Goal: Information Seeking & Learning: Learn about a topic

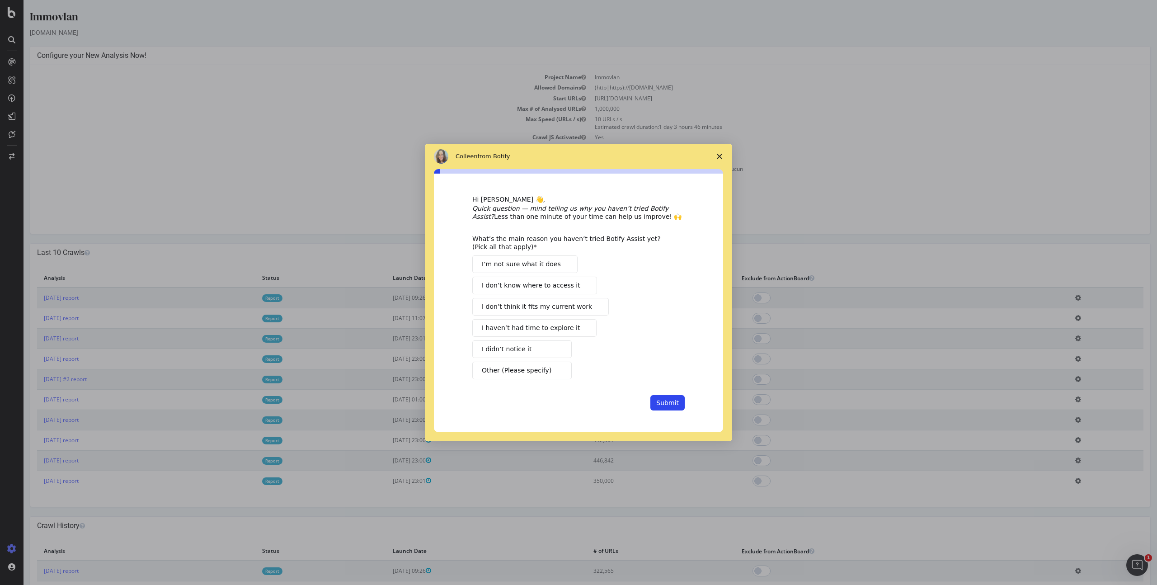
click at [722, 157] on span "Close survey" at bounding box center [719, 156] width 25 height 25
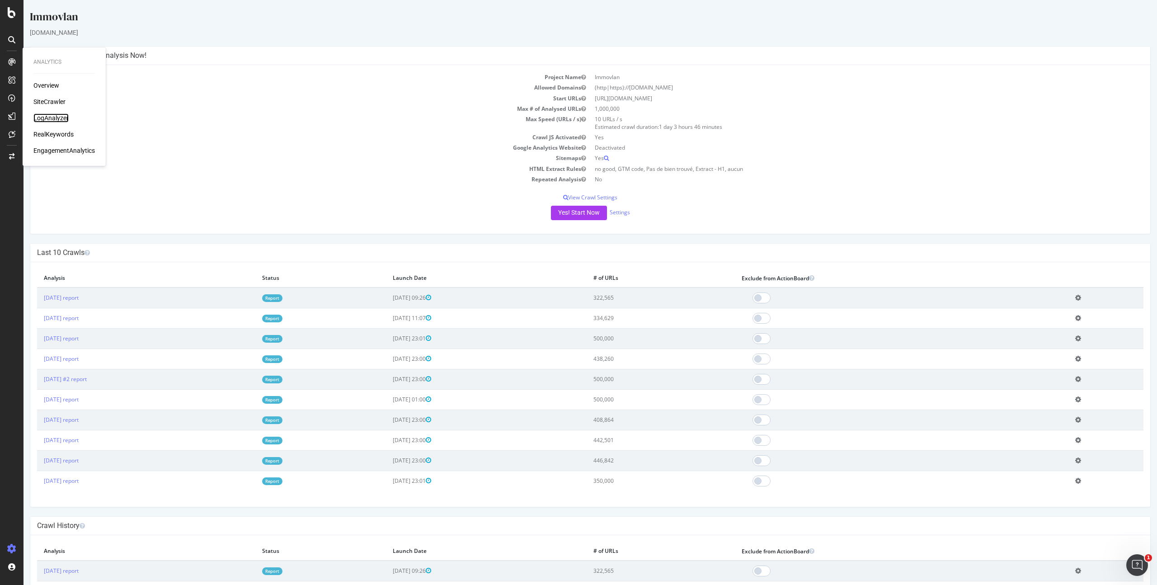
click at [57, 119] on div "LogAnalyzer" at bounding box center [50, 117] width 35 height 9
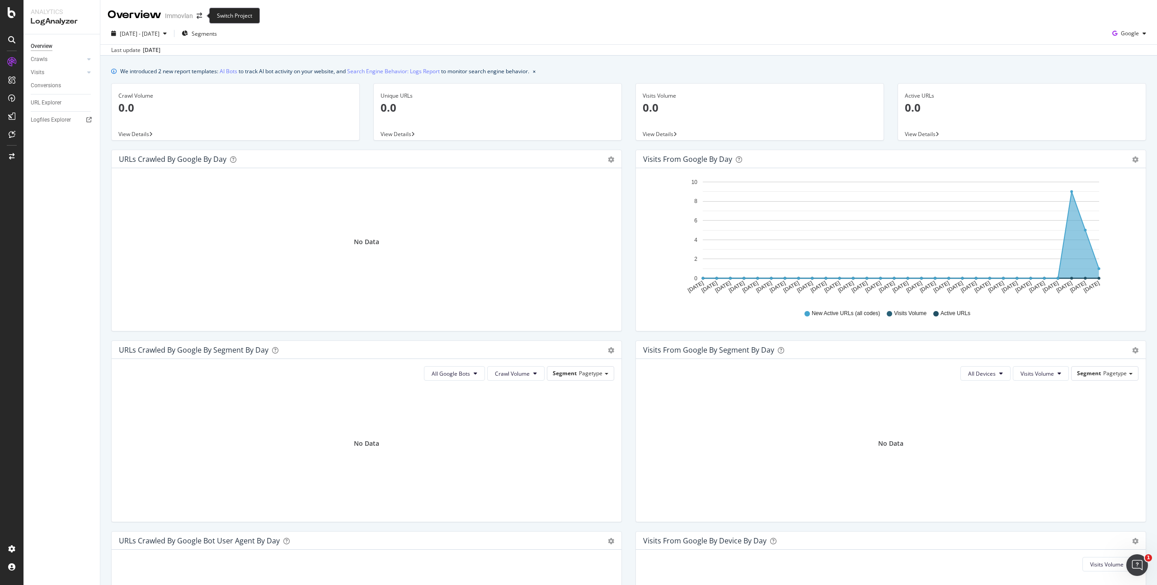
click at [195, 15] on span at bounding box center [199, 16] width 13 height 6
click at [199, 14] on icon "arrow-right-arrow-left" at bounding box center [199, 16] width 5 height 6
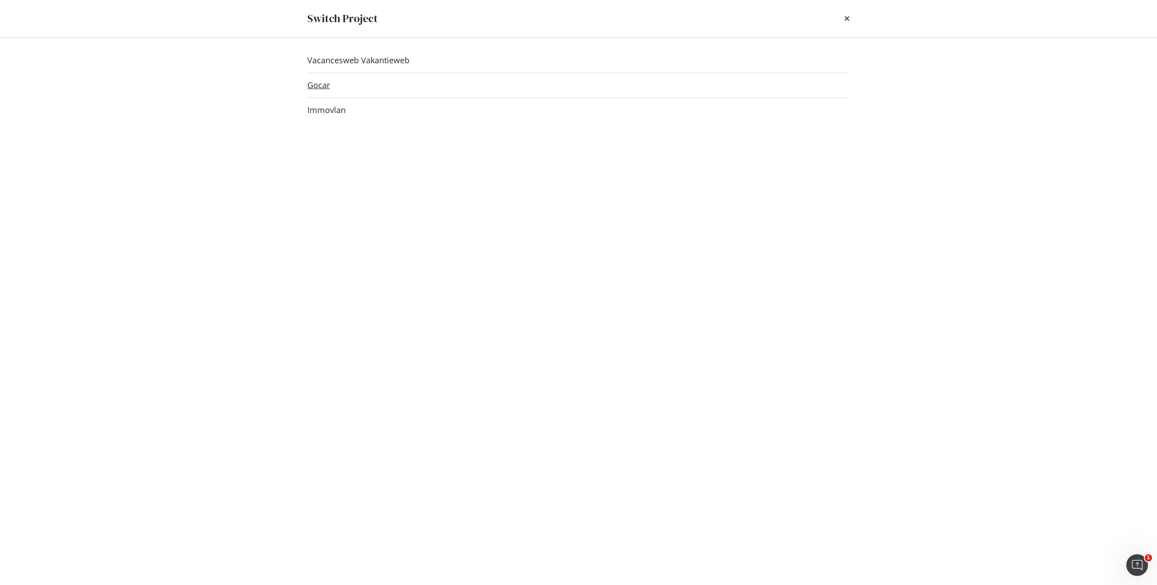
click at [316, 88] on link "Gocar" at bounding box center [318, 84] width 23 height 9
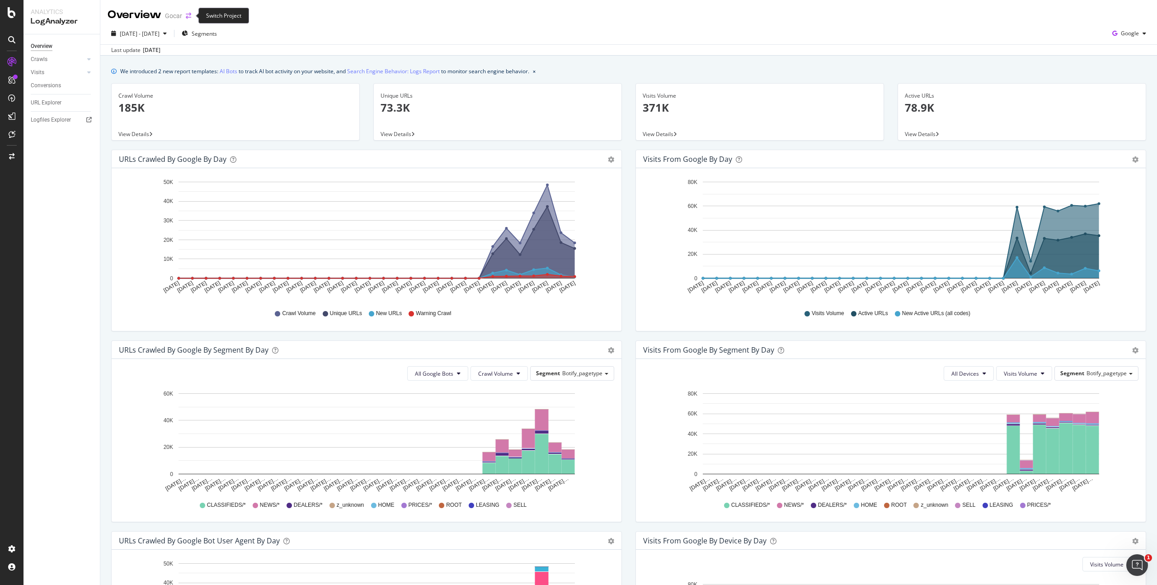
click at [188, 17] on icon "arrow-right-arrow-left" at bounding box center [188, 16] width 5 height 6
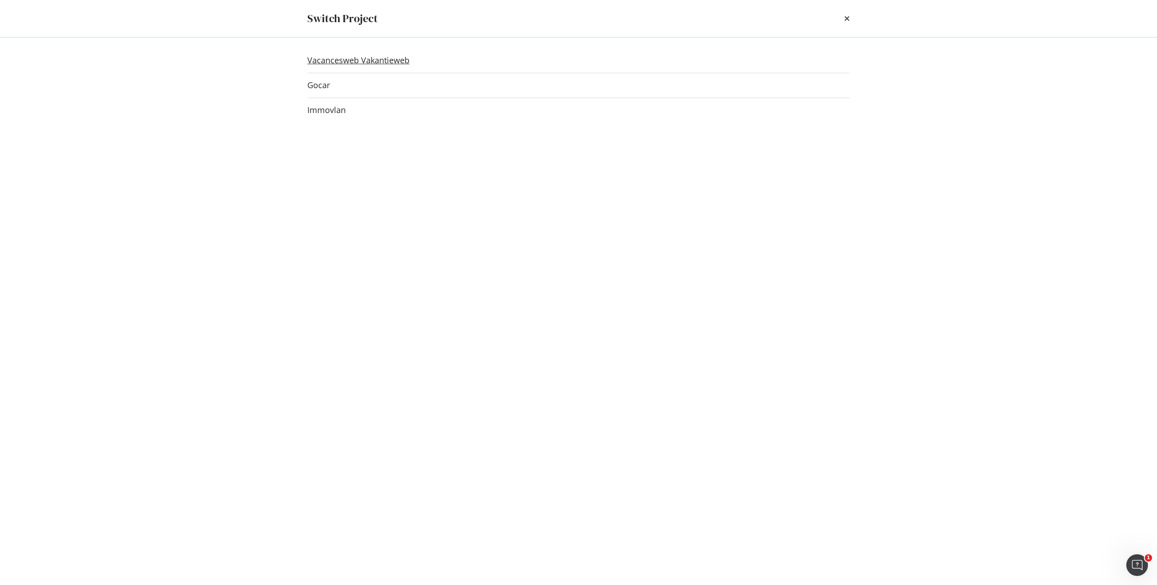
click at [373, 61] on link "Vacancesweb Vakantieweb" at bounding box center [358, 60] width 102 height 9
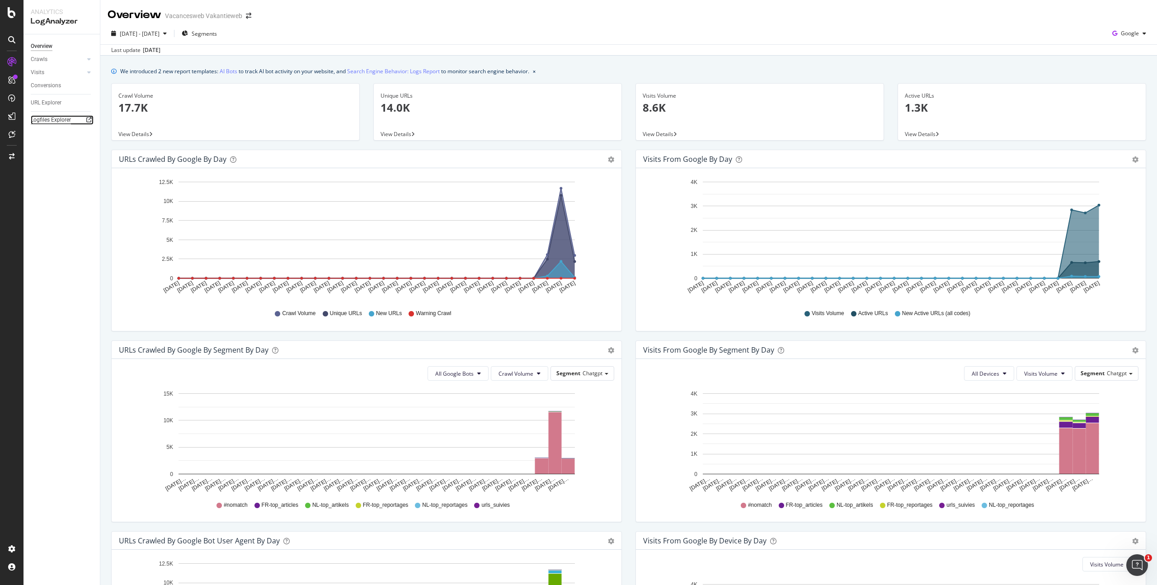
click at [57, 122] on div "Logfiles Explorer" at bounding box center [51, 119] width 40 height 9
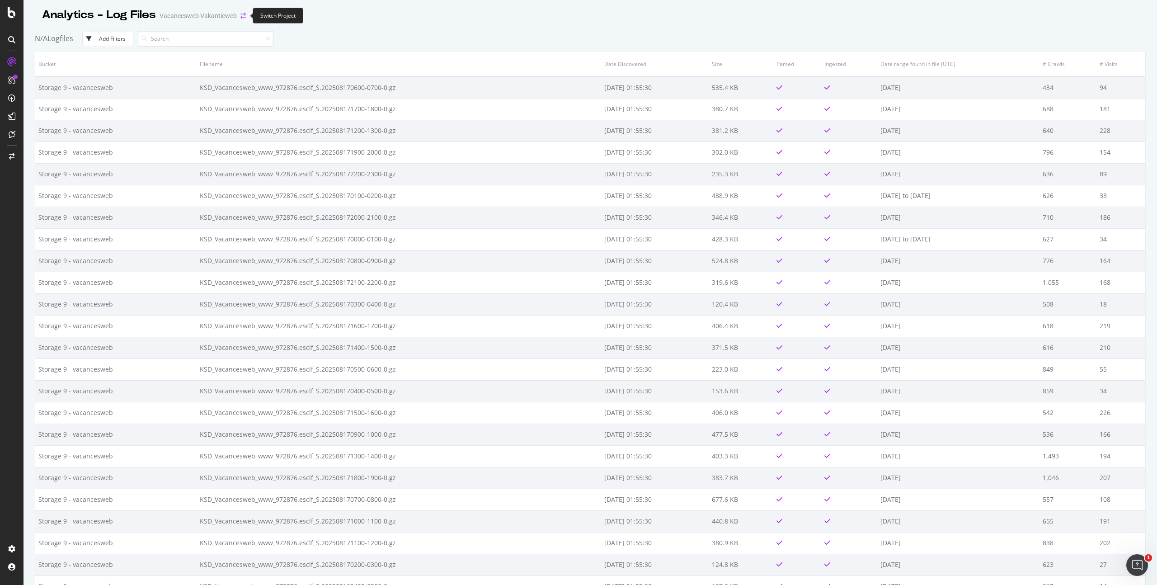
click at [241, 17] on icon "arrow-right-arrow-left" at bounding box center [243, 16] width 5 height 6
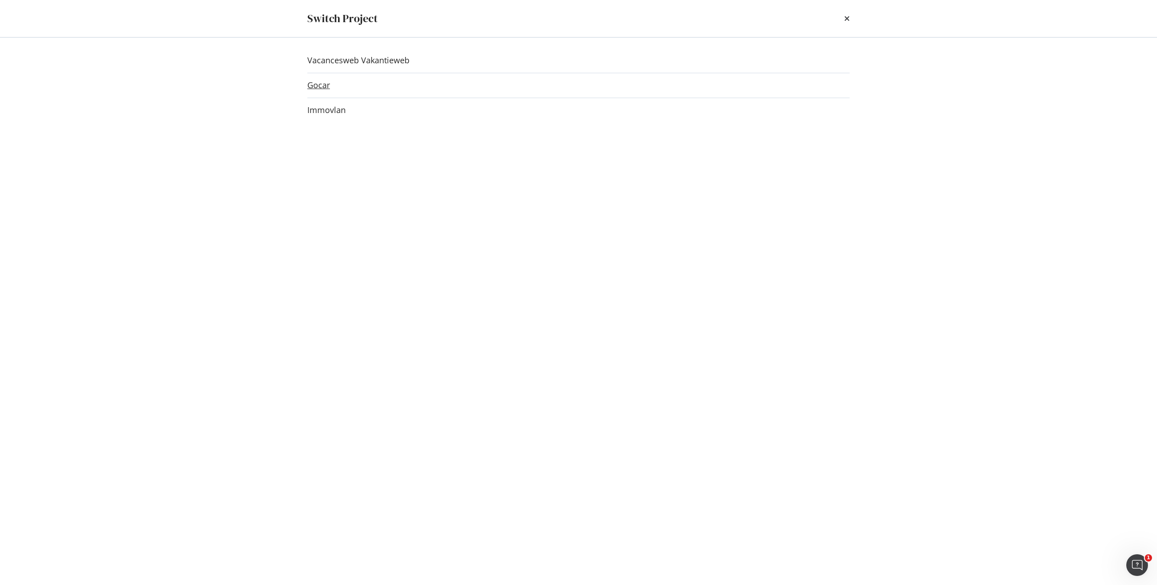
click at [317, 87] on link "Gocar" at bounding box center [318, 84] width 23 height 9
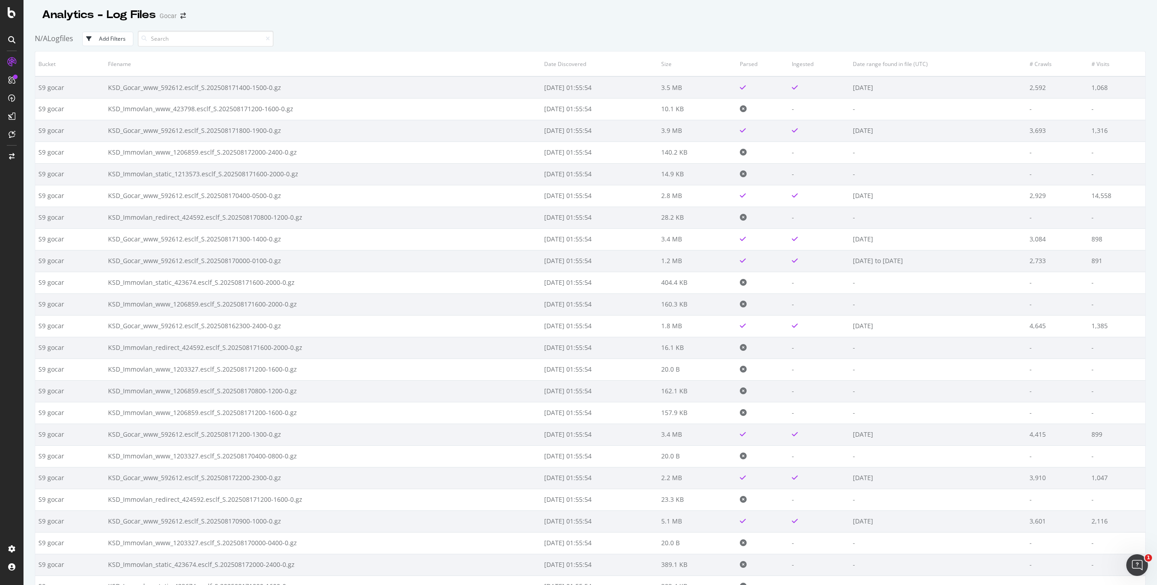
click at [181, 11] on div "Analytics - Log Files Gocar" at bounding box center [118, 14] width 153 height 15
click at [184, 15] on icon "arrow-right-arrow-left" at bounding box center [182, 16] width 5 height 6
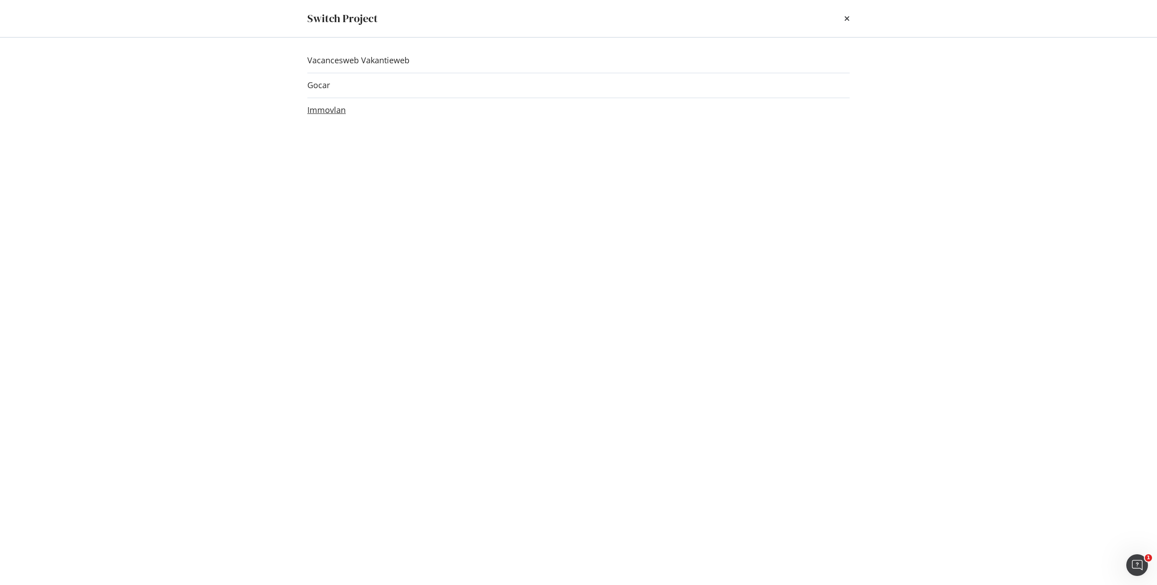
click at [338, 106] on link "Immovlan" at bounding box center [326, 109] width 38 height 9
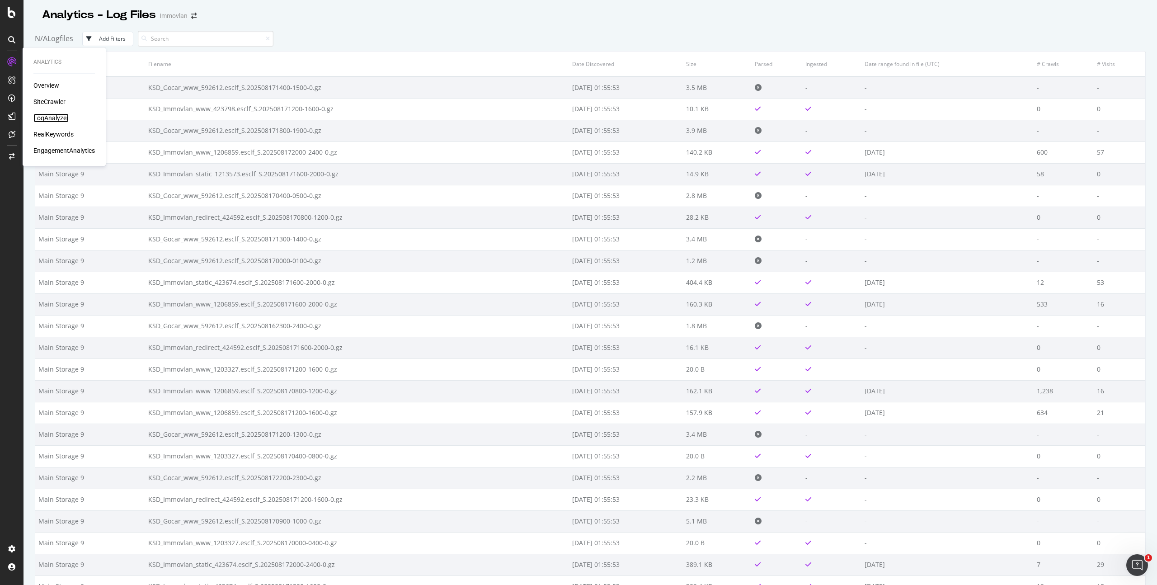
click at [55, 120] on div "LogAnalyzer" at bounding box center [50, 117] width 35 height 9
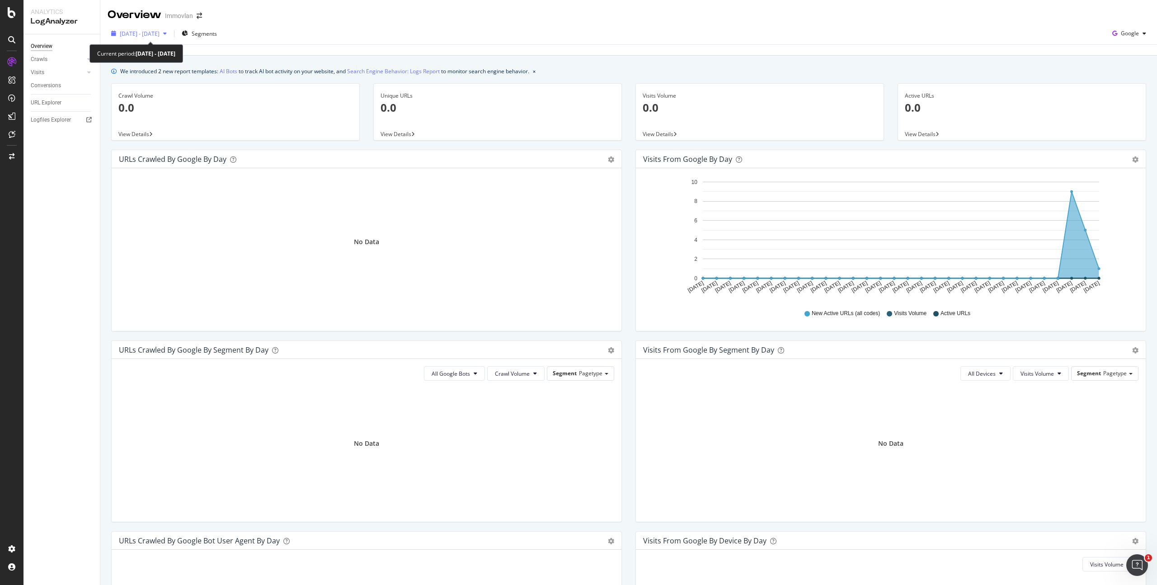
click at [160, 34] on span "[DATE] - [DATE]" at bounding box center [140, 34] width 40 height 8
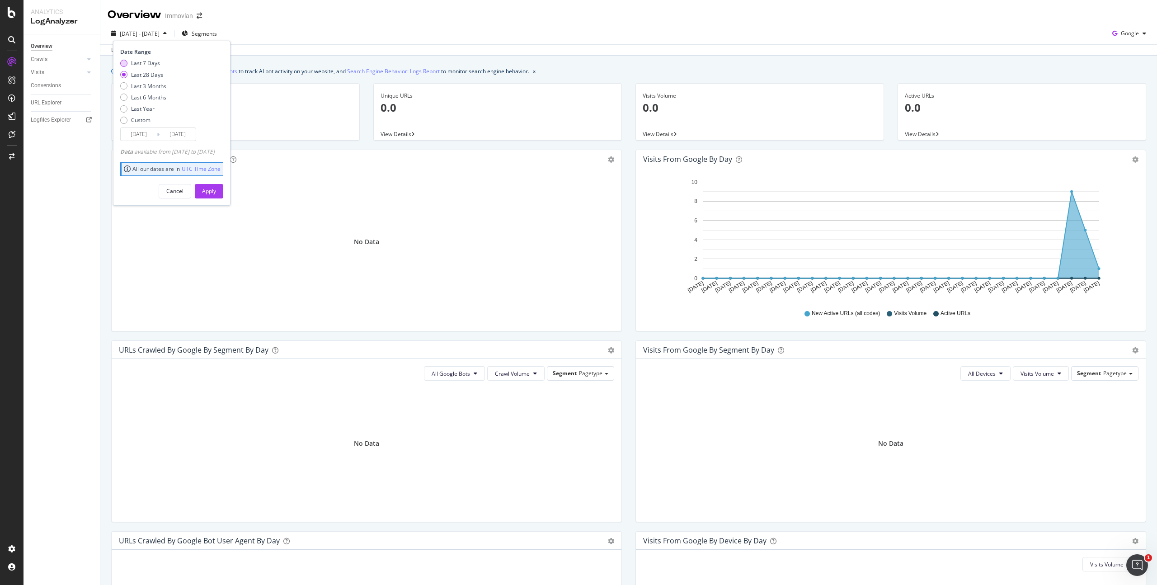
click at [139, 63] on div "Last 7 Days" at bounding box center [145, 63] width 29 height 8
type input "2025/08/11"
click at [216, 190] on div "Apply" at bounding box center [209, 191] width 14 height 8
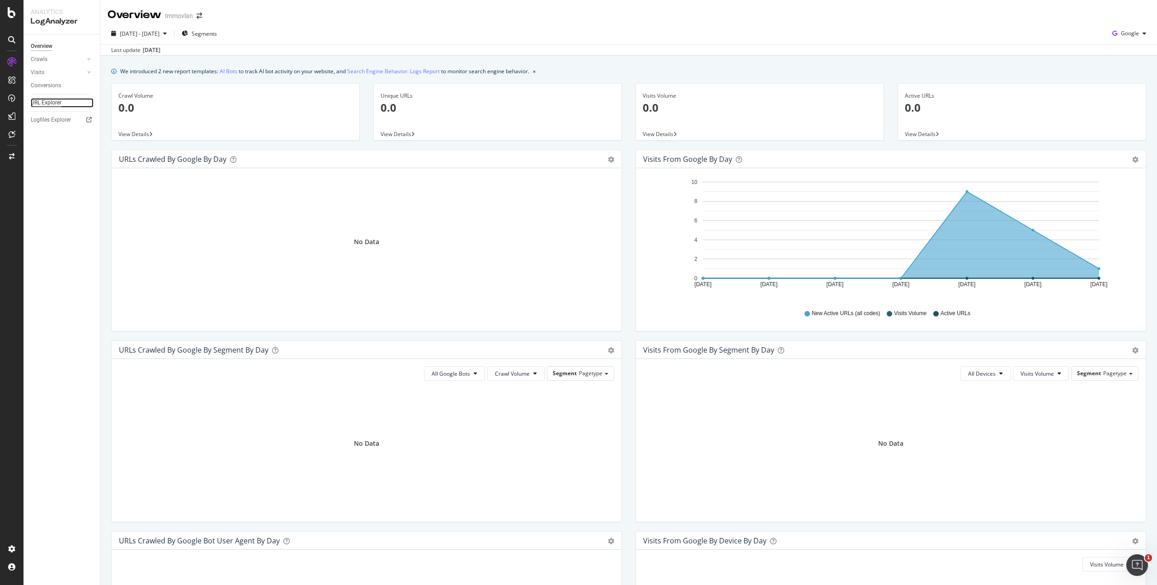
click at [44, 103] on div "URL Explorer" at bounding box center [46, 102] width 31 height 9
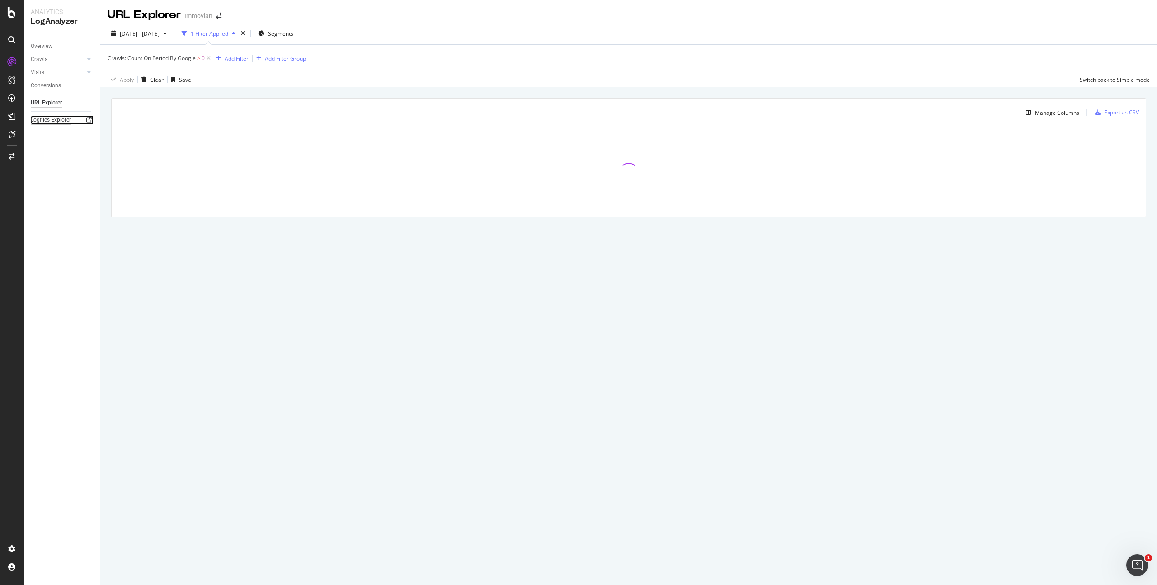
click at [64, 118] on div "Logfiles Explorer" at bounding box center [51, 119] width 40 height 9
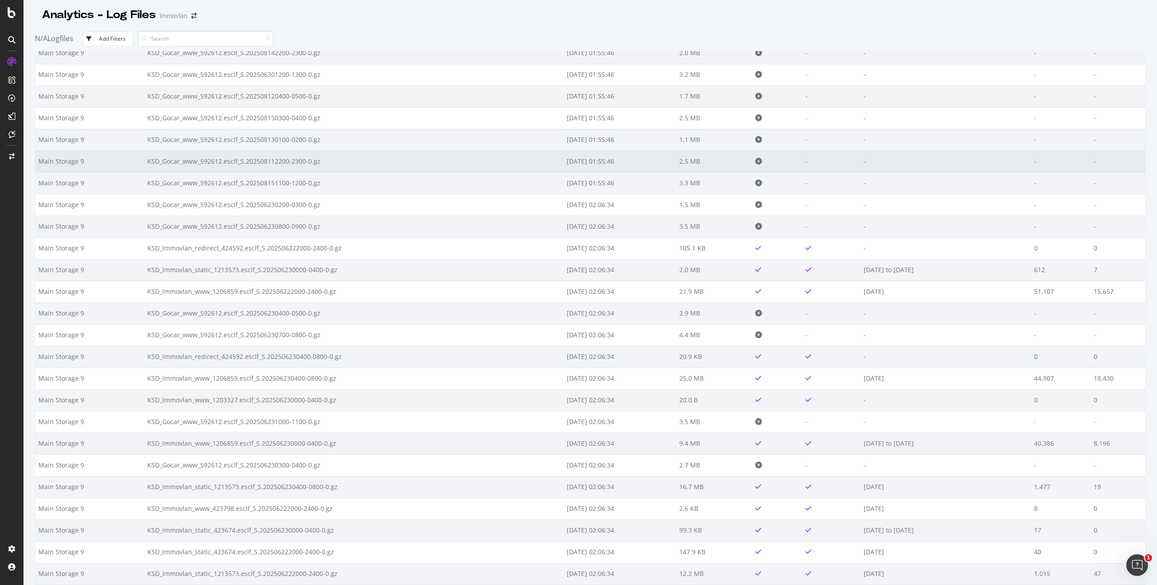
scroll to position [6019, 0]
